Goal: Information Seeking & Learning: Find specific page/section

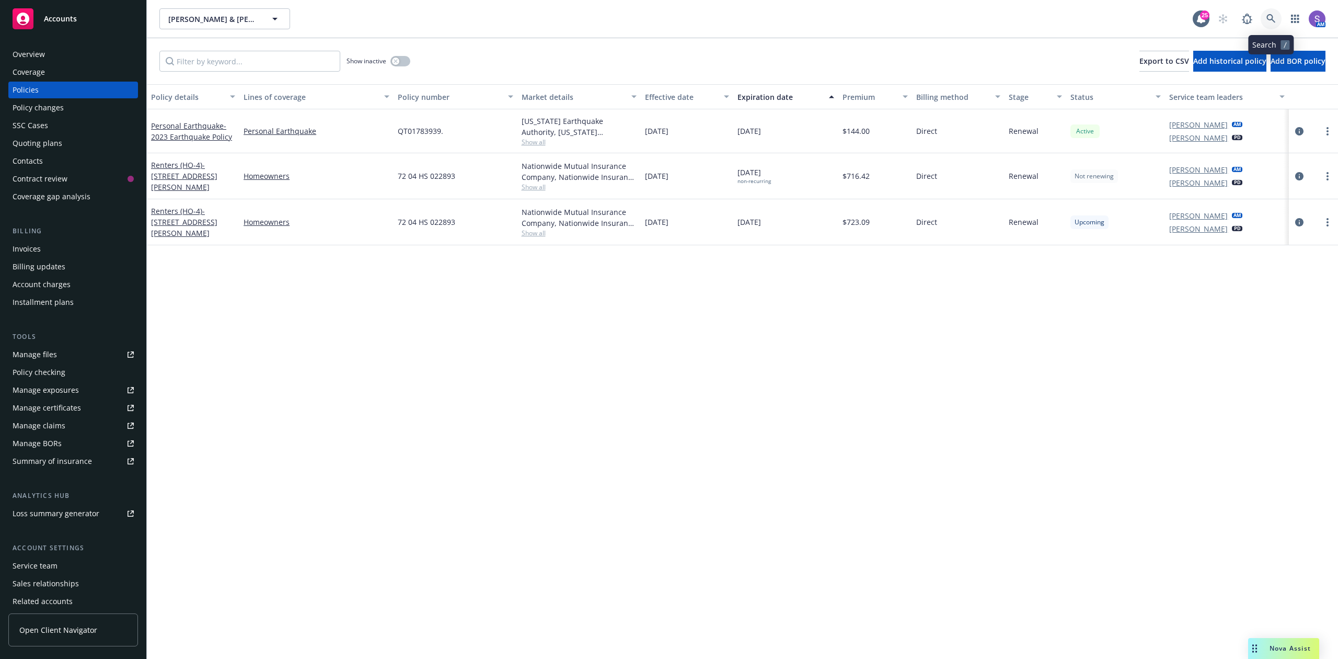
click at [1268, 18] on icon at bounding box center [1271, 18] width 9 height 9
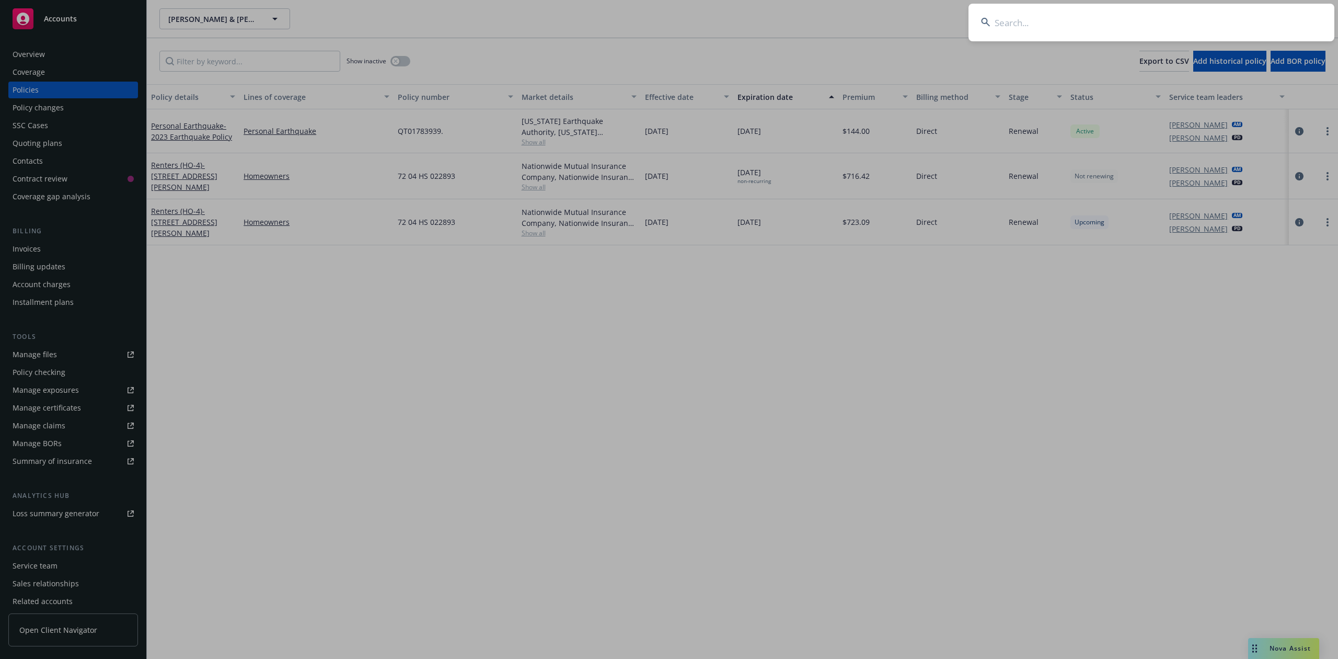
click at [1055, 13] on input at bounding box center [1152, 23] width 366 height 38
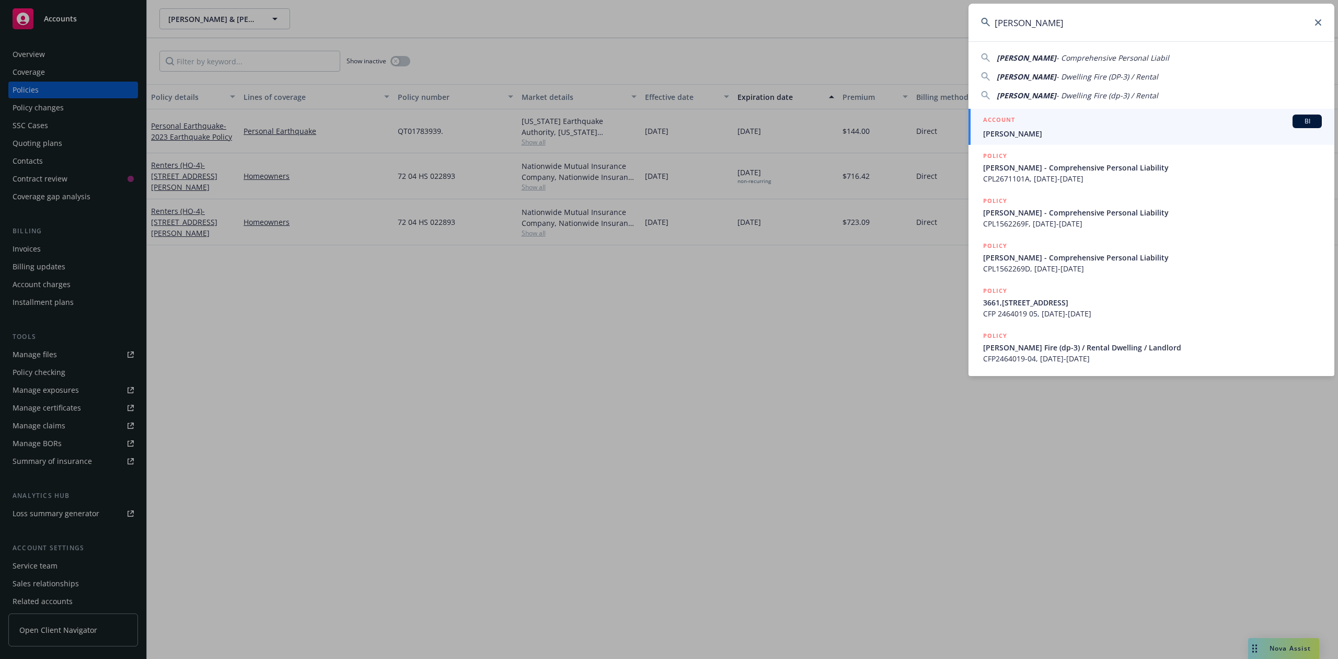
type input "[PERSON_NAME]"
click at [1057, 128] on span "[PERSON_NAME]" at bounding box center [1152, 133] width 339 height 11
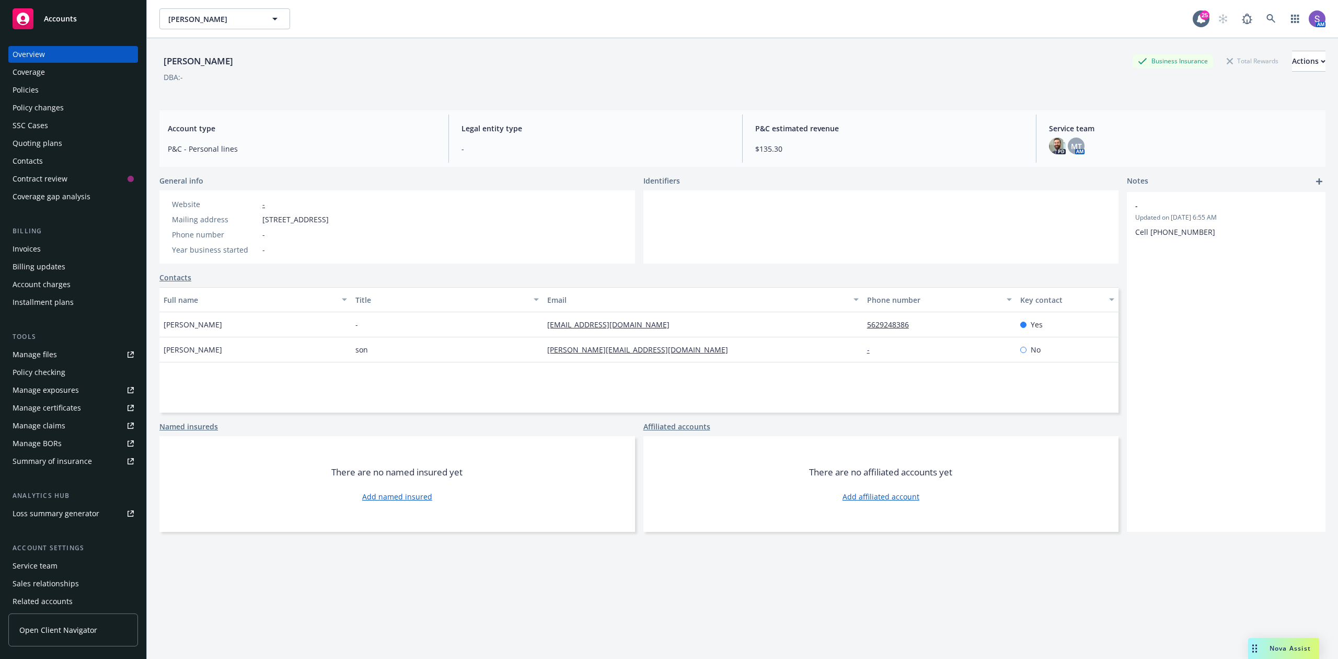
click at [47, 84] on div "Policies" at bounding box center [73, 90] width 121 height 17
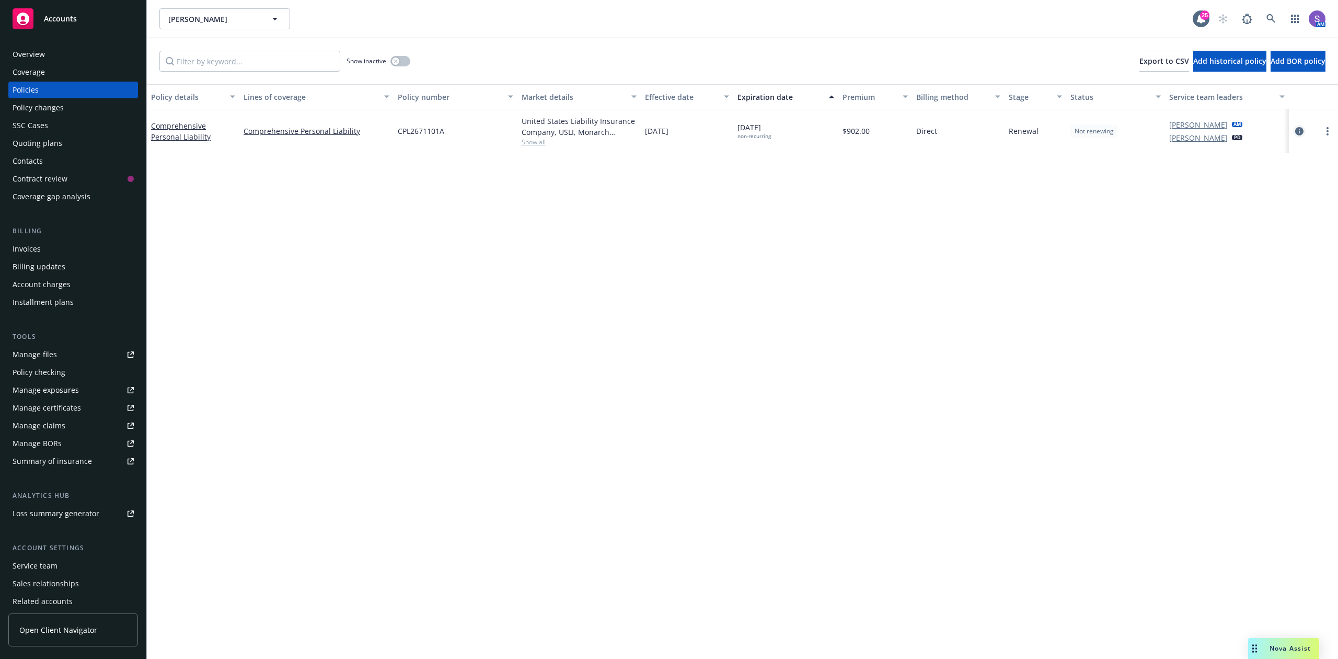
click at [1302, 132] on icon "circleInformation" at bounding box center [1300, 131] width 8 height 8
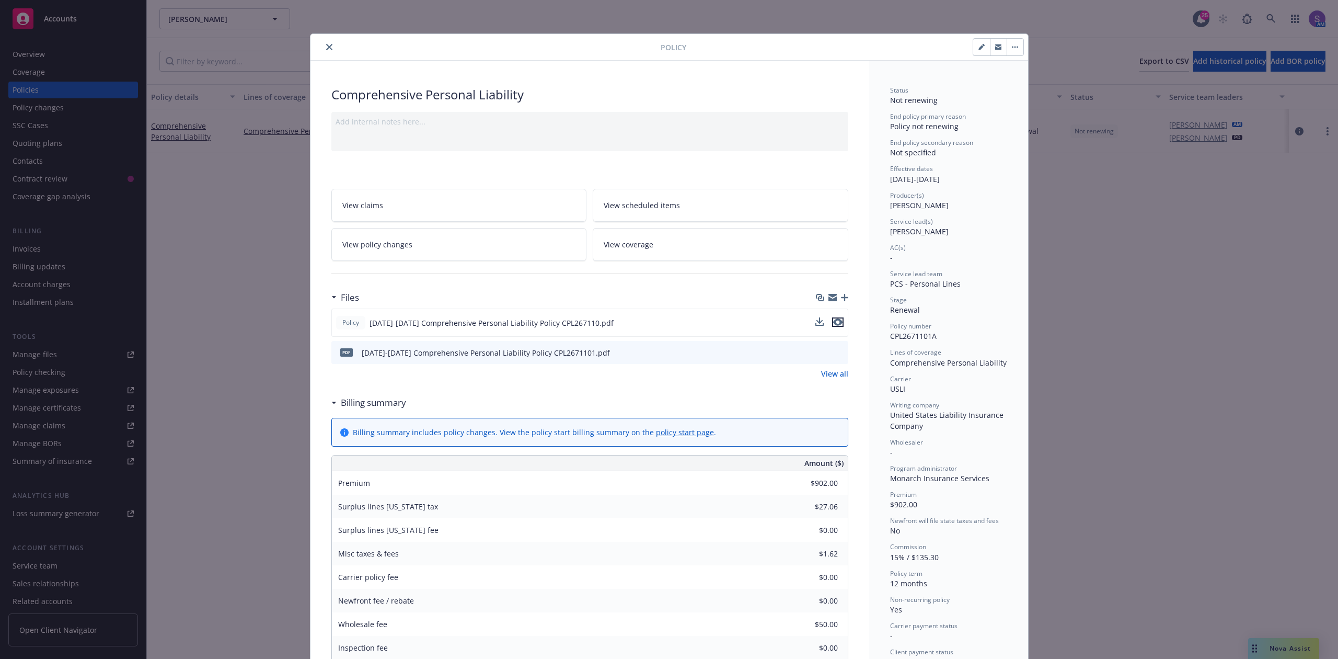
click at [833, 320] on icon "preview file" at bounding box center [837, 321] width 9 height 7
click at [834, 347] on div "pdf [DATE]-[DATE] Comprehensive Personal Liability Policy CPL2671101.pdf" at bounding box center [589, 352] width 517 height 23
click at [834, 350] on icon "preview file" at bounding box center [838, 351] width 9 height 7
